Goal: Task Accomplishment & Management: Complete application form

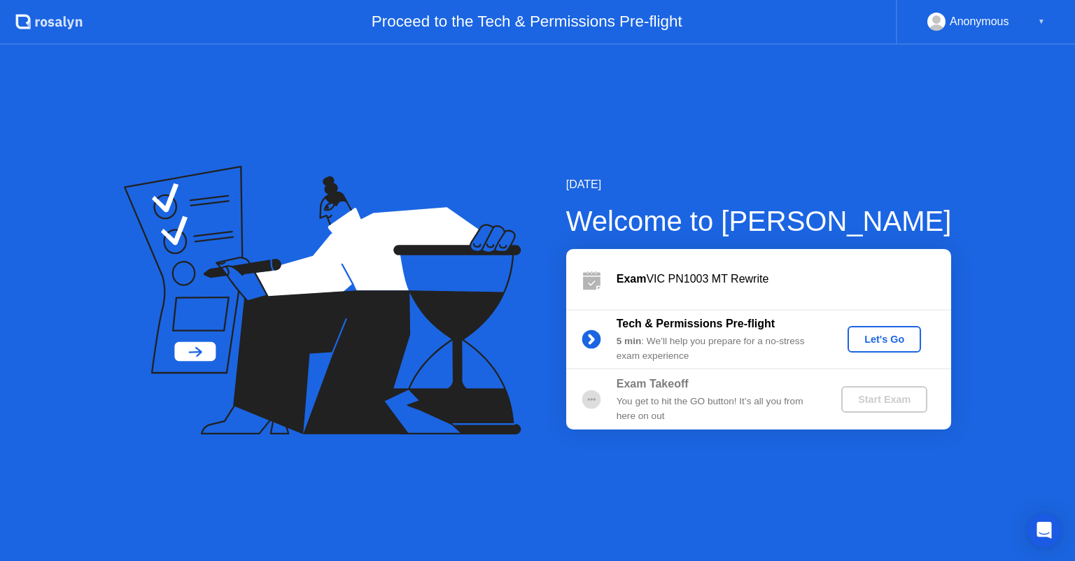
click at [874, 339] on div "Let's Go" at bounding box center [884, 339] width 62 height 11
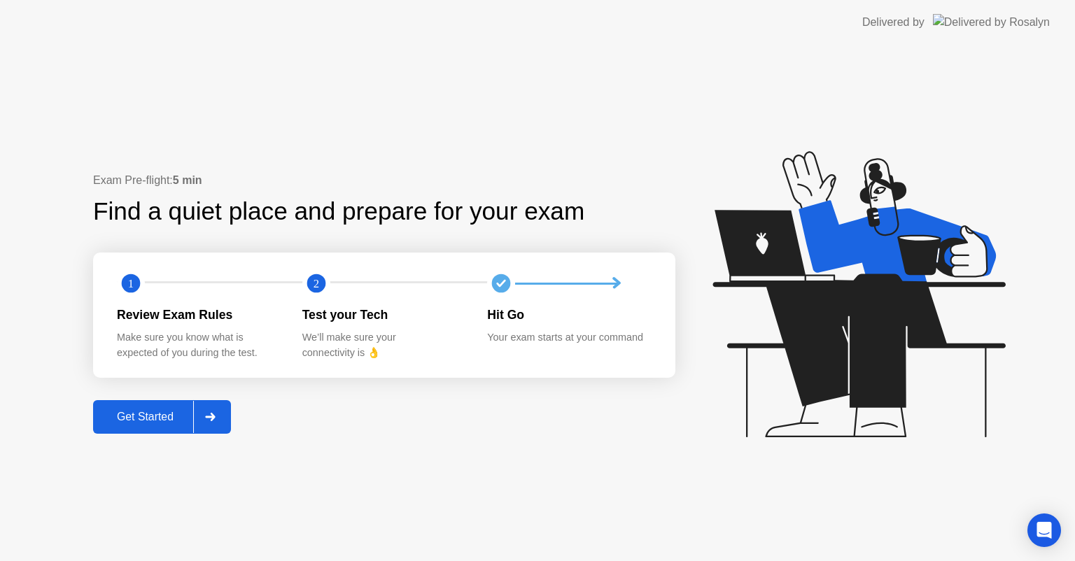
click at [215, 428] on div at bounding box center [210, 417] width 34 height 32
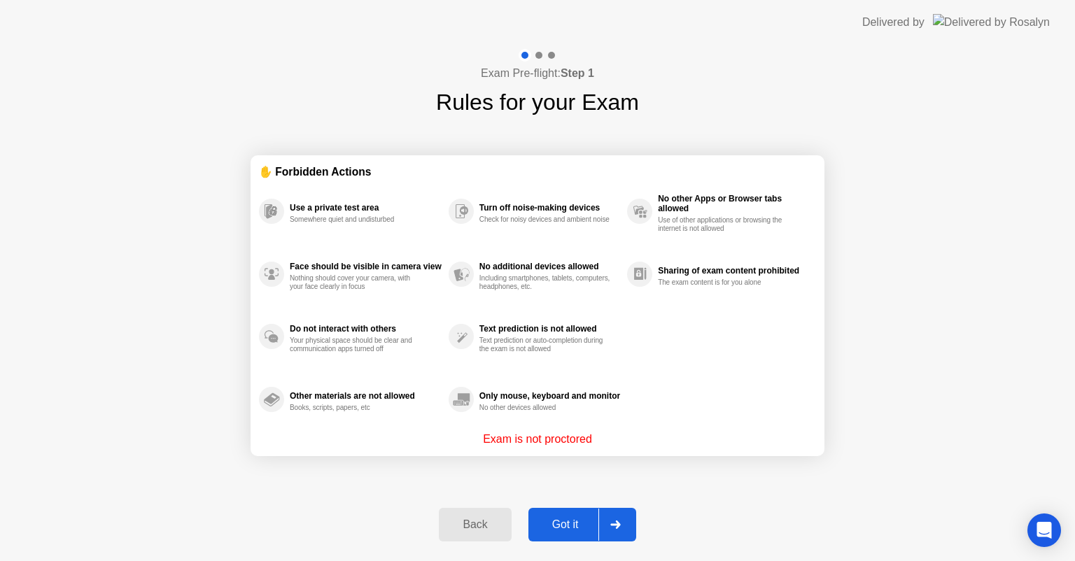
click at [581, 512] on button "Got it" at bounding box center [582, 525] width 108 height 34
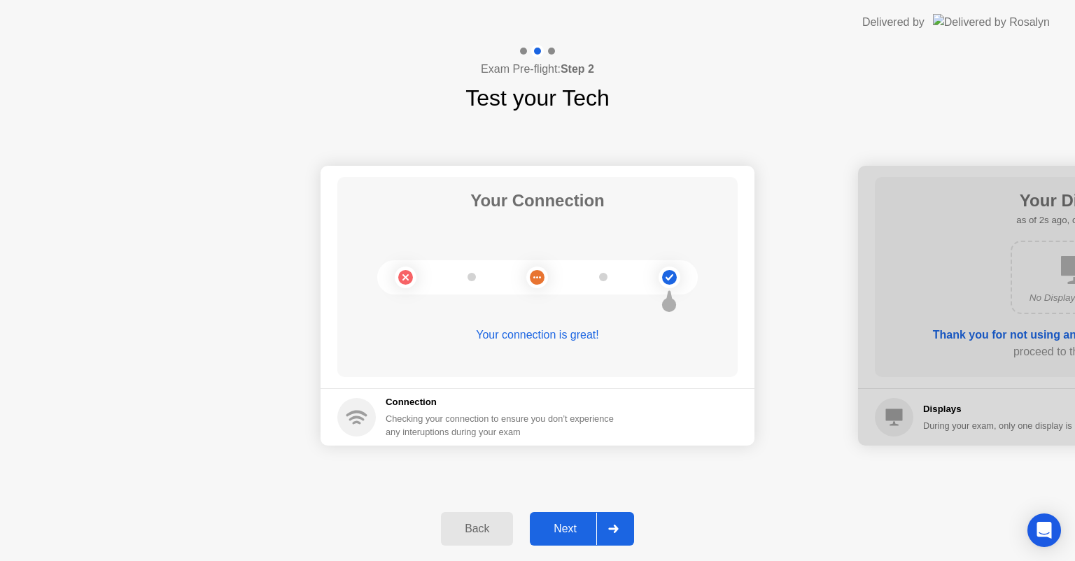
click at [585, 535] on div "Next" at bounding box center [565, 529] width 62 height 13
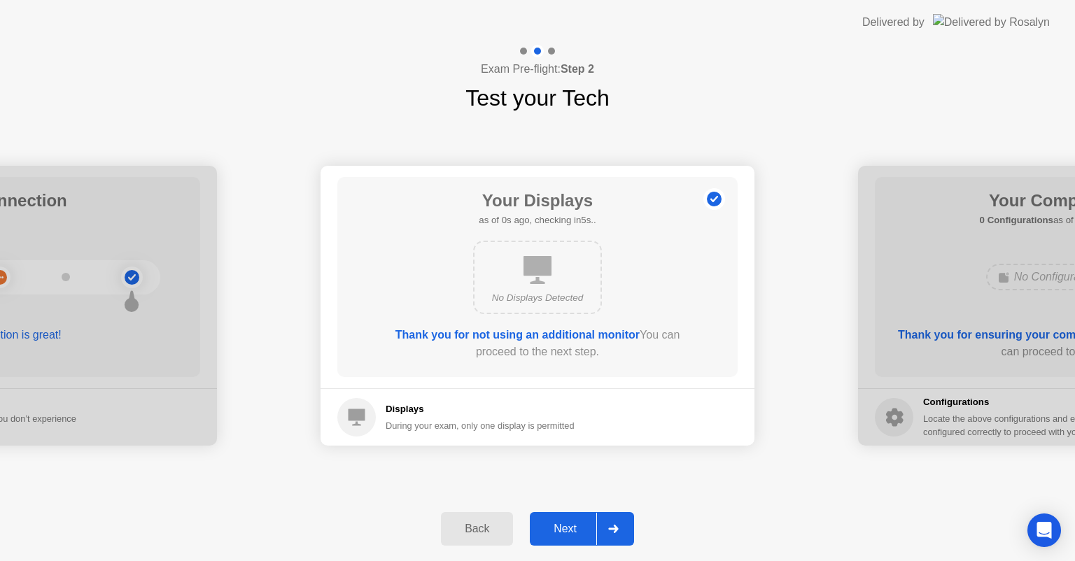
click at [585, 535] on div "Next" at bounding box center [565, 529] width 62 height 13
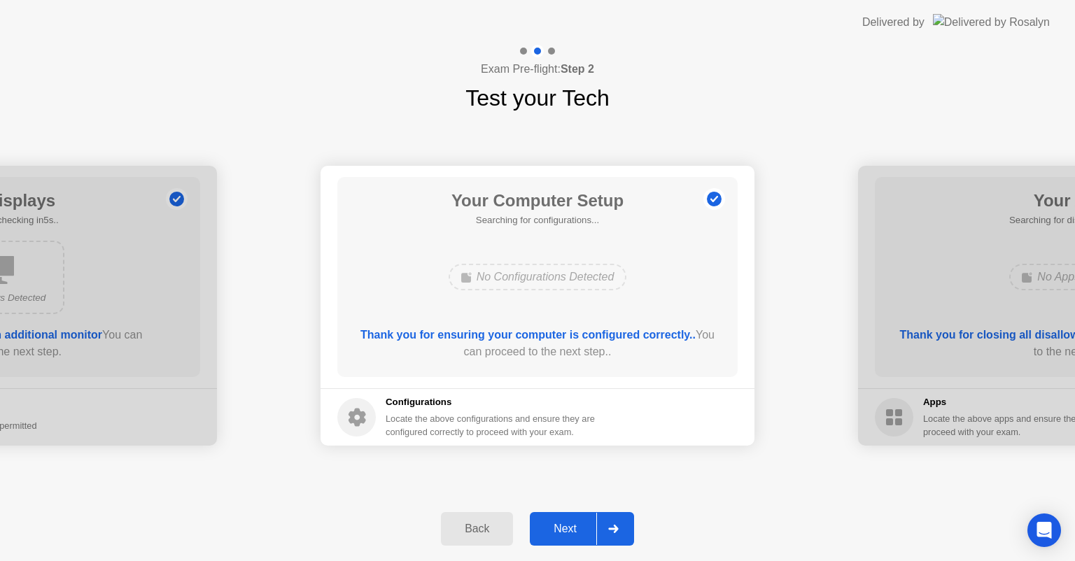
click at [585, 535] on div "Next" at bounding box center [565, 529] width 62 height 13
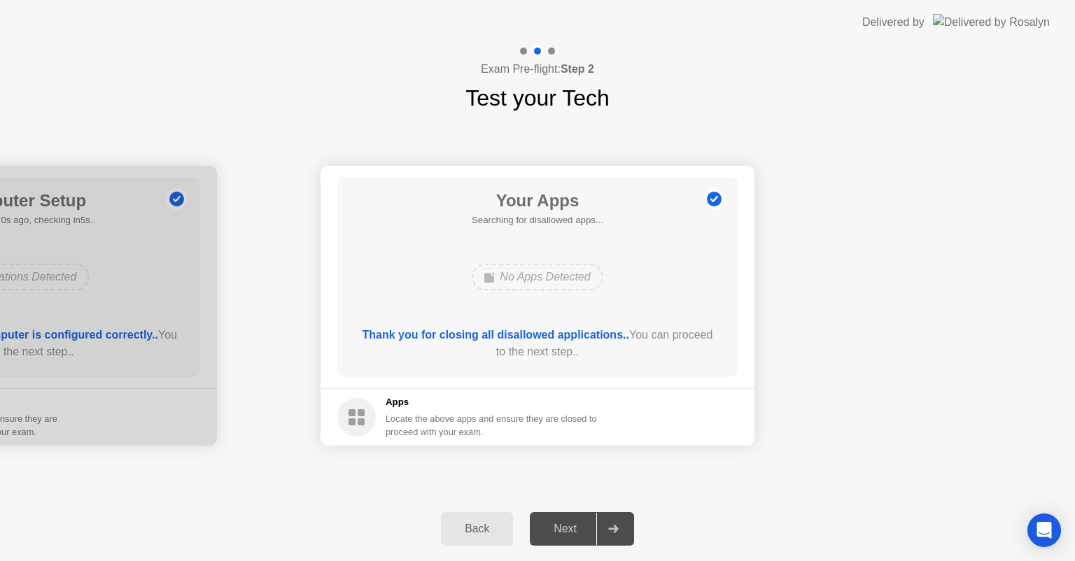
click at [585, 535] on div "Next" at bounding box center [565, 529] width 62 height 13
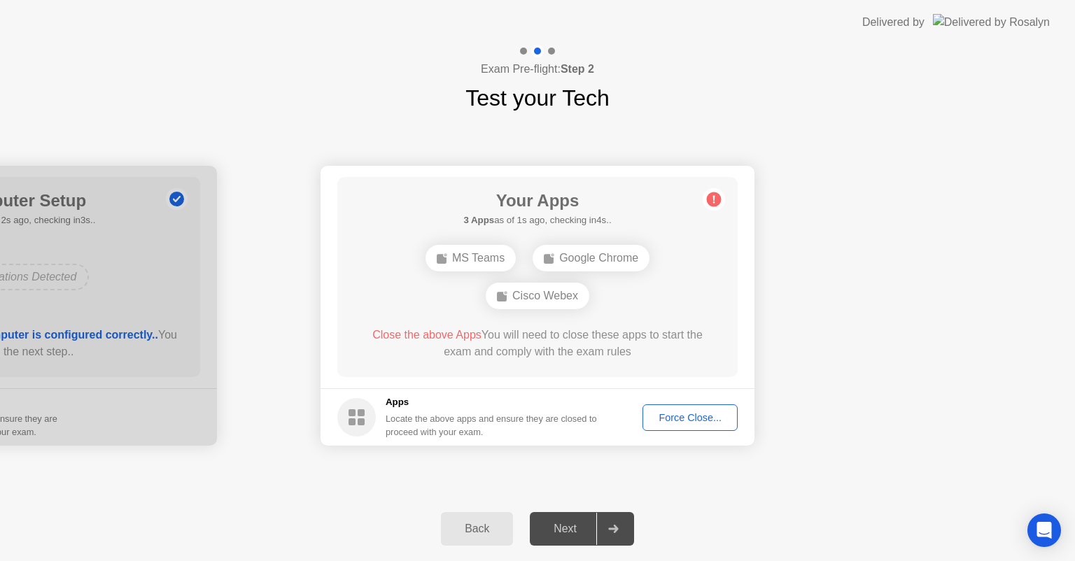
click at [681, 409] on button "Force Close..." at bounding box center [689, 418] width 95 height 27
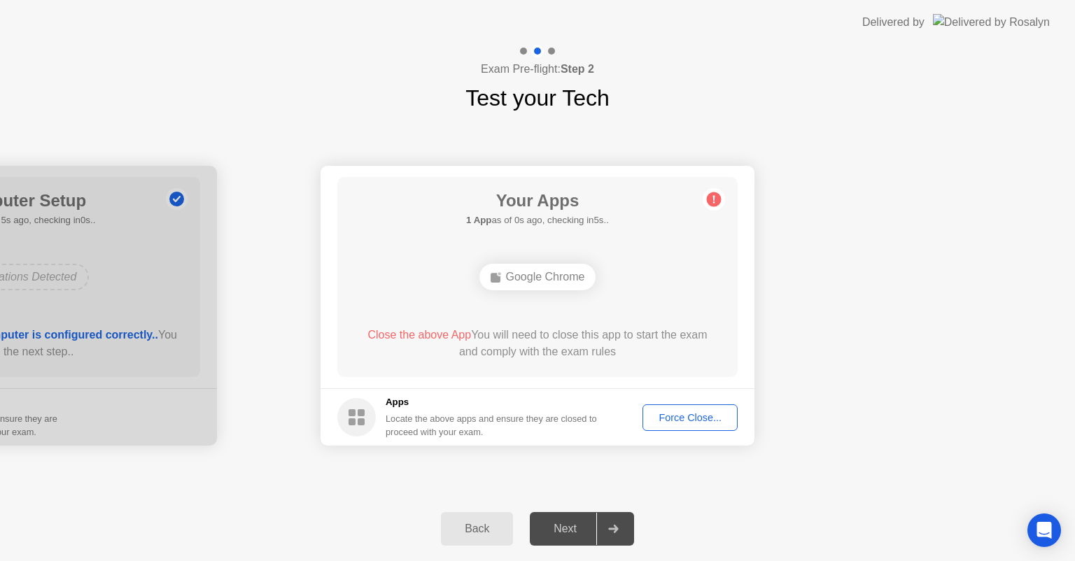
click at [684, 414] on div "Force Close..." at bounding box center [689, 417] width 85 height 11
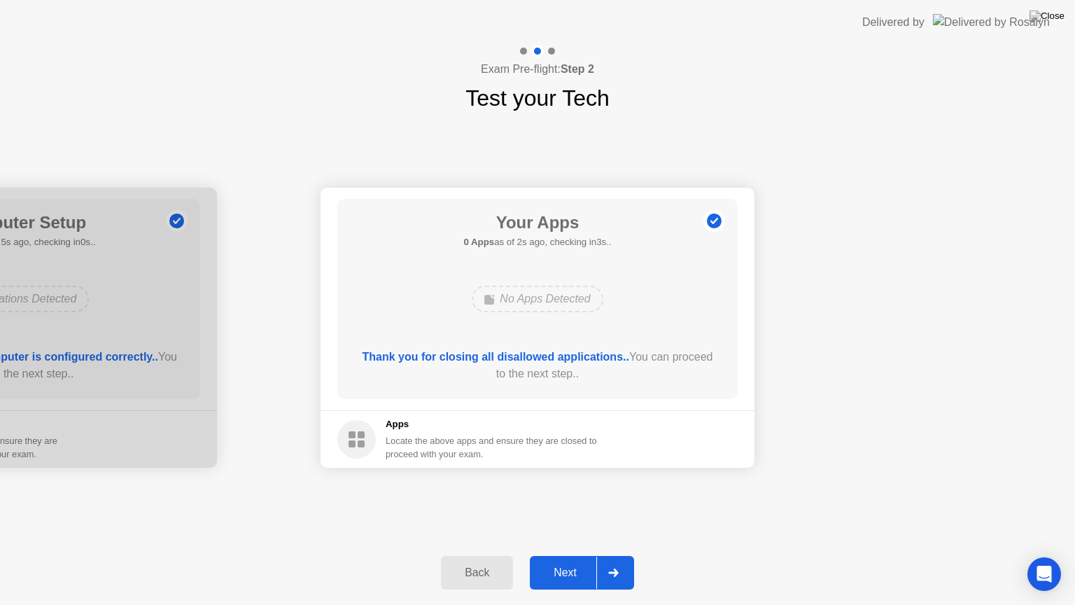
click at [596, 561] on div "Next" at bounding box center [565, 572] width 62 height 13
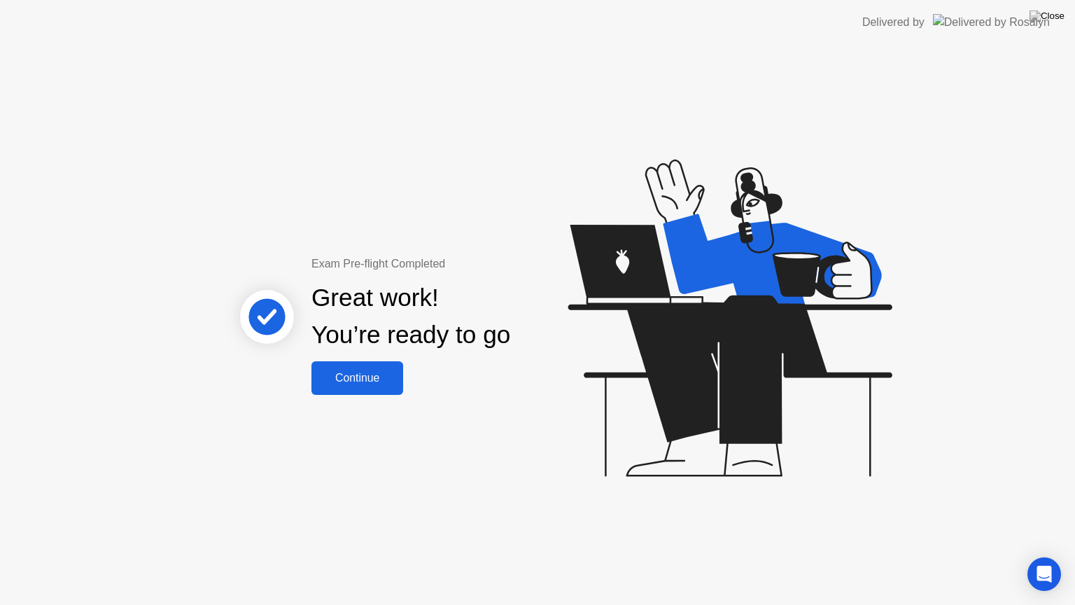
click at [369, 381] on div "Continue" at bounding box center [357, 378] width 83 height 13
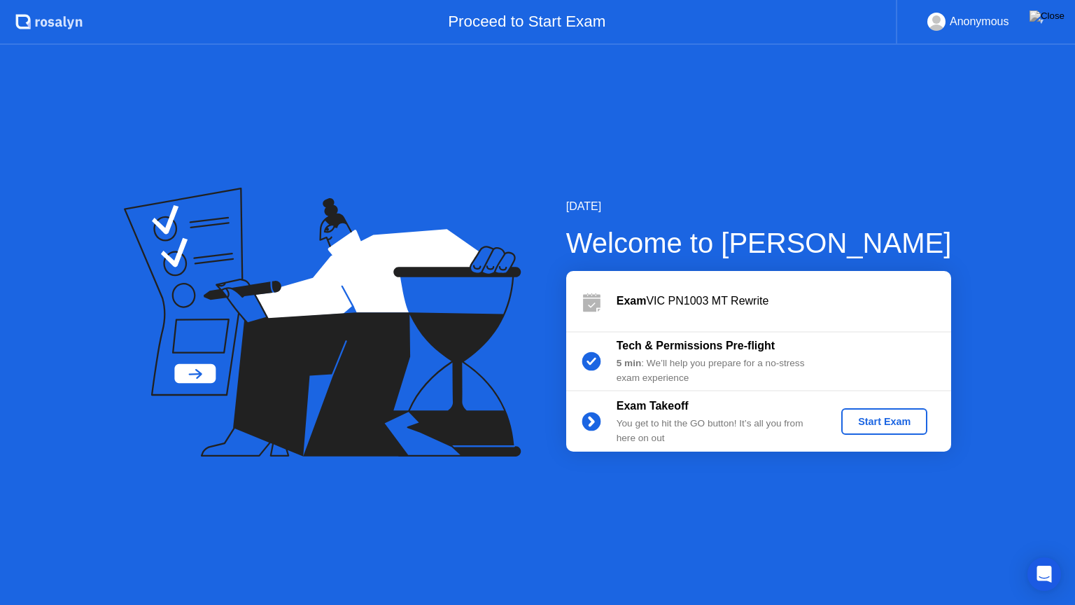
click at [892, 416] on div "Start Exam" at bounding box center [884, 421] width 75 height 11
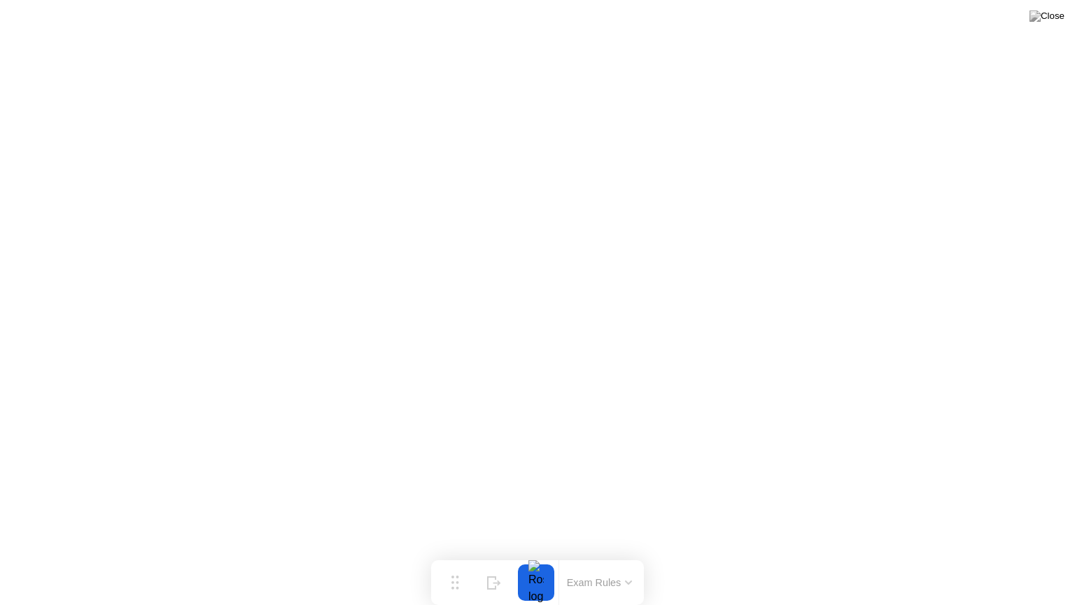
click at [619, 561] on button "Exam Rules" at bounding box center [600, 582] width 74 height 13
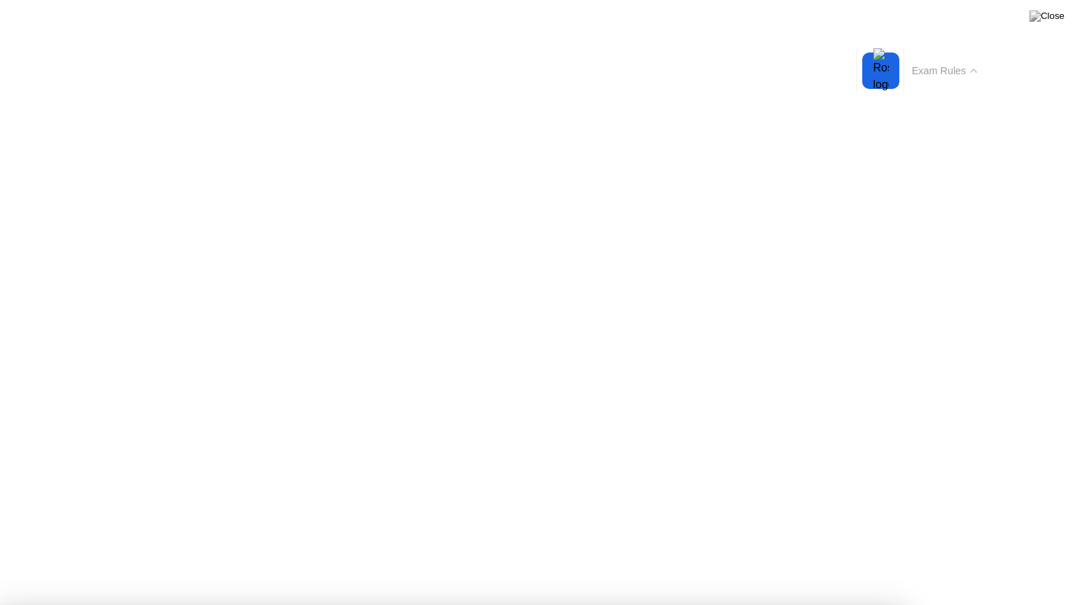
click at [955, 65] on button "Exam Rules" at bounding box center [945, 70] width 74 height 13
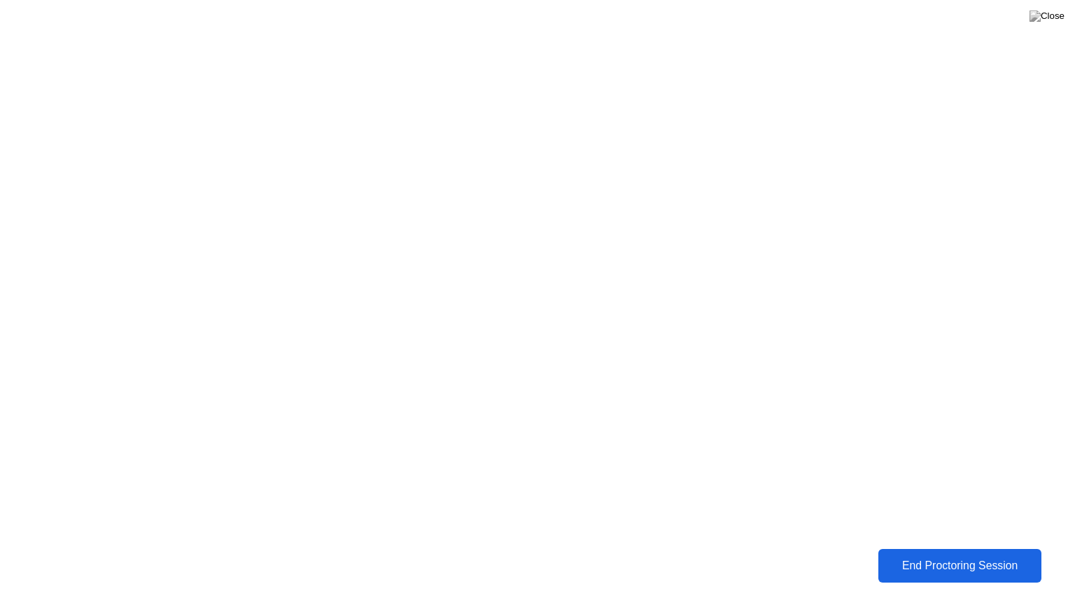
click at [920, 561] on div "End Proctoring Session" at bounding box center [959, 565] width 155 height 13
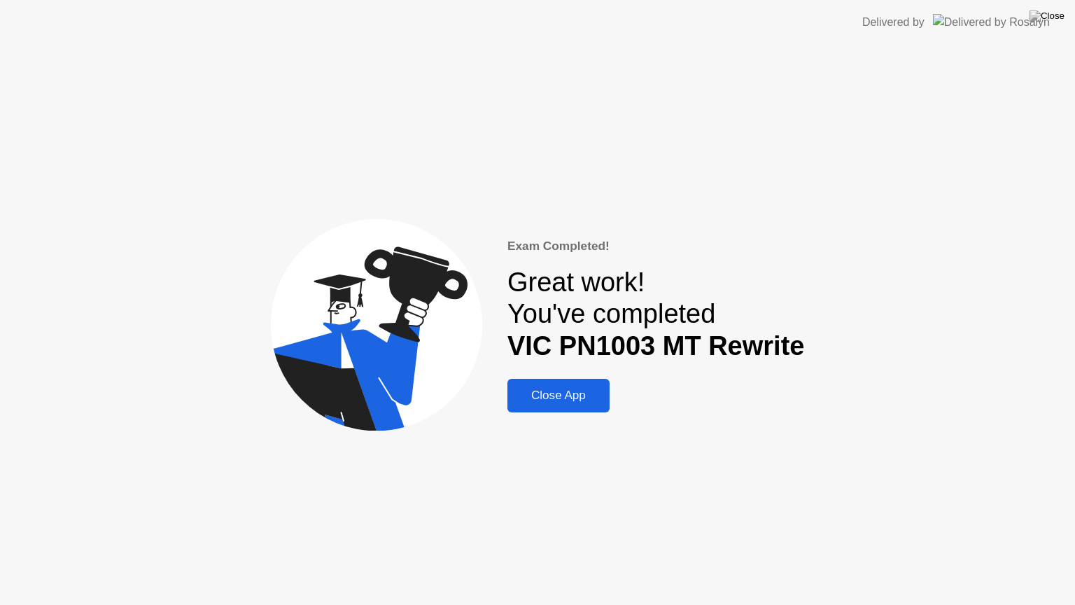
click at [557, 397] on div "Close App" at bounding box center [559, 395] width 94 height 14
